Goal: Task Accomplishment & Management: Use online tool/utility

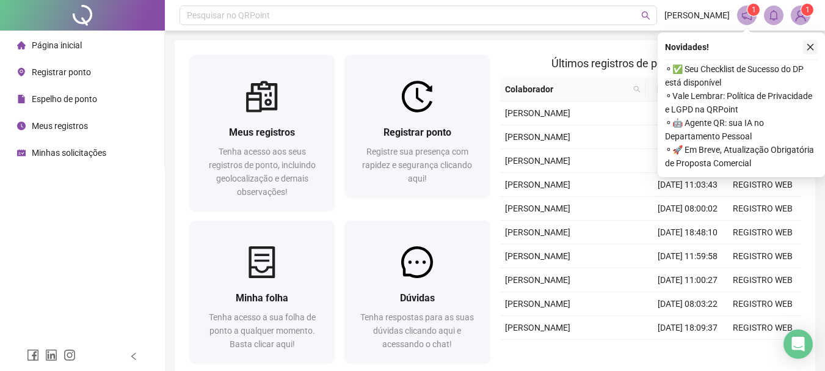
click at [809, 52] on button "button" at bounding box center [810, 47] width 15 height 15
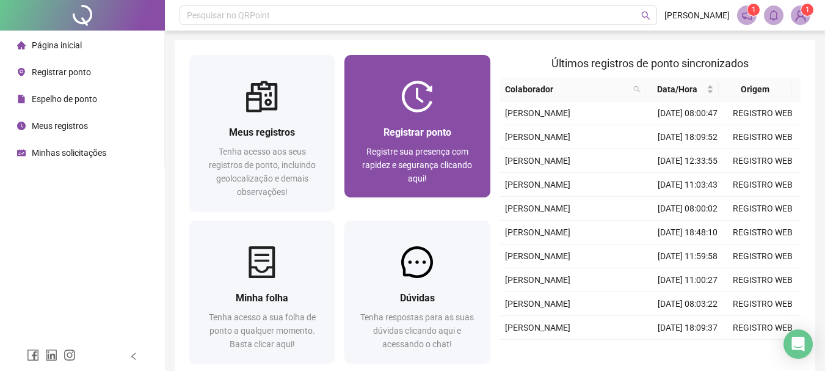
click at [429, 96] on img at bounding box center [417, 97] width 32 height 32
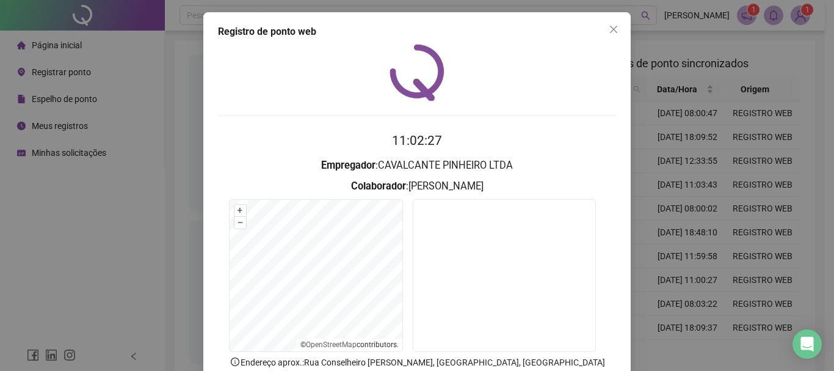
scroll to position [61, 0]
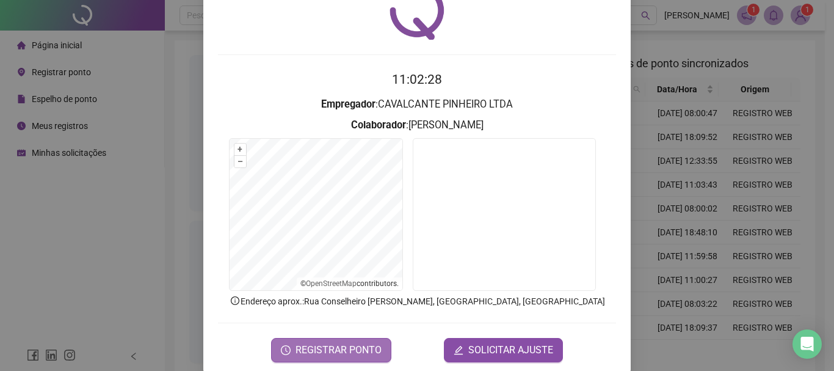
click at [350, 341] on button "REGISTRAR PONTO" at bounding box center [331, 350] width 120 height 24
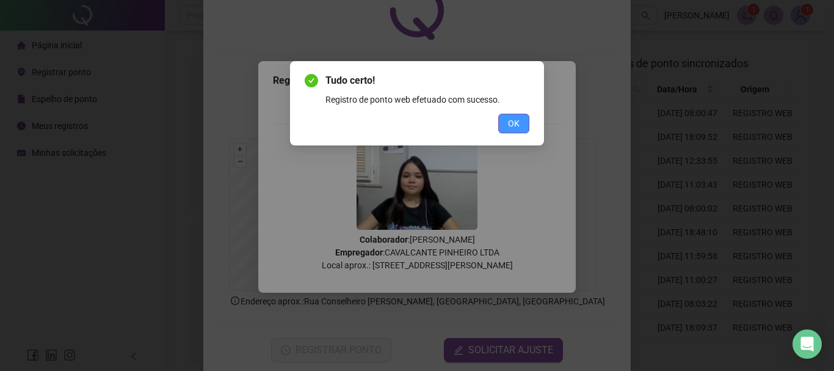
click at [506, 127] on button "OK" at bounding box center [513, 124] width 31 height 20
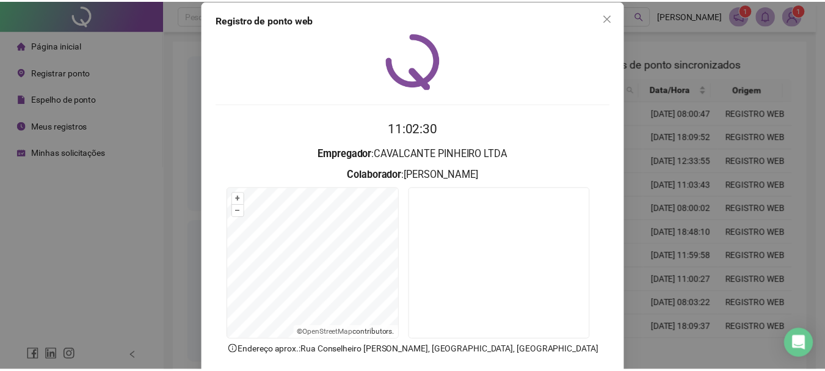
scroll to position [0, 0]
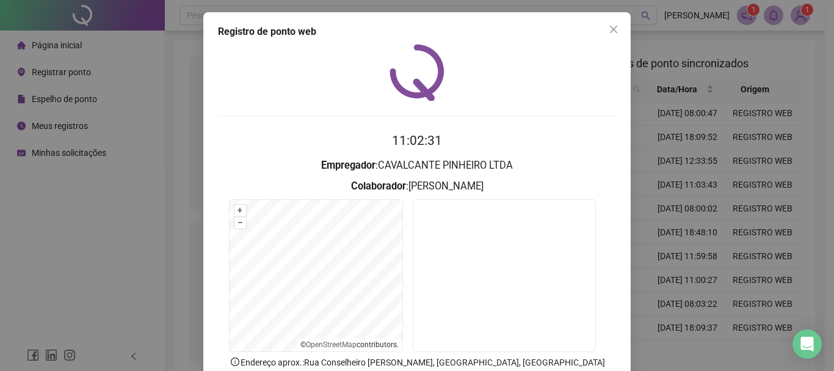
click at [612, 40] on div "Registro de ponto web 11:02:31 Empregador : CAVALCANTE PINHEIRO LTDA Colaborado…" at bounding box center [416, 223] width 427 height 423
click at [614, 29] on span "Close" at bounding box center [614, 29] width 20 height 10
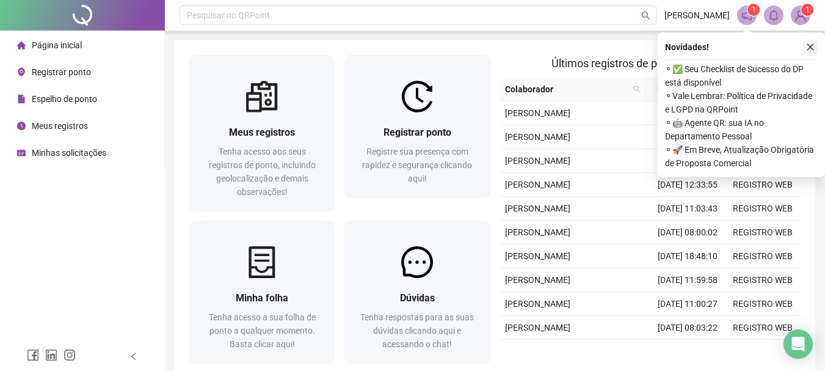
click at [812, 46] on icon "close" at bounding box center [810, 47] width 9 height 9
